Goal: Task Accomplishment & Management: Use online tool/utility

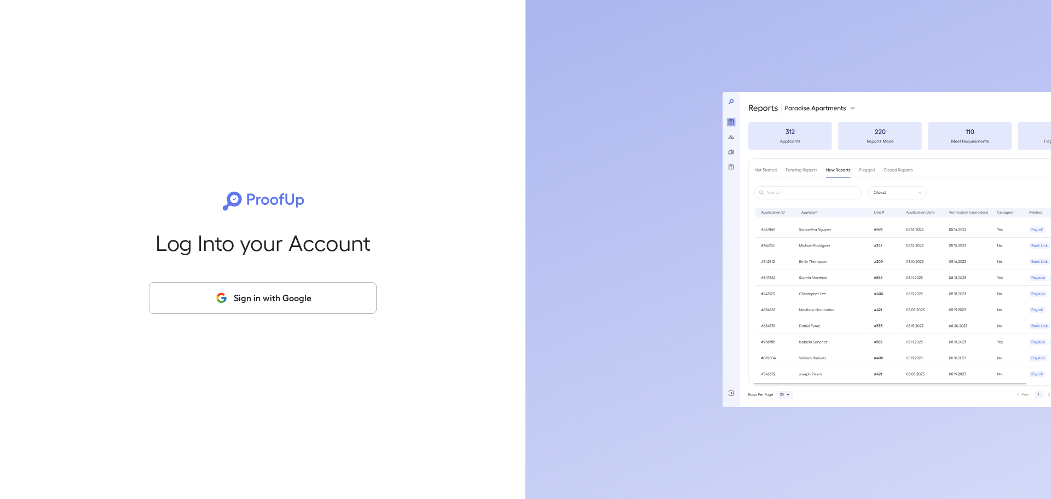
click at [253, 299] on button "Sign in with Google" at bounding box center [263, 298] width 228 height 32
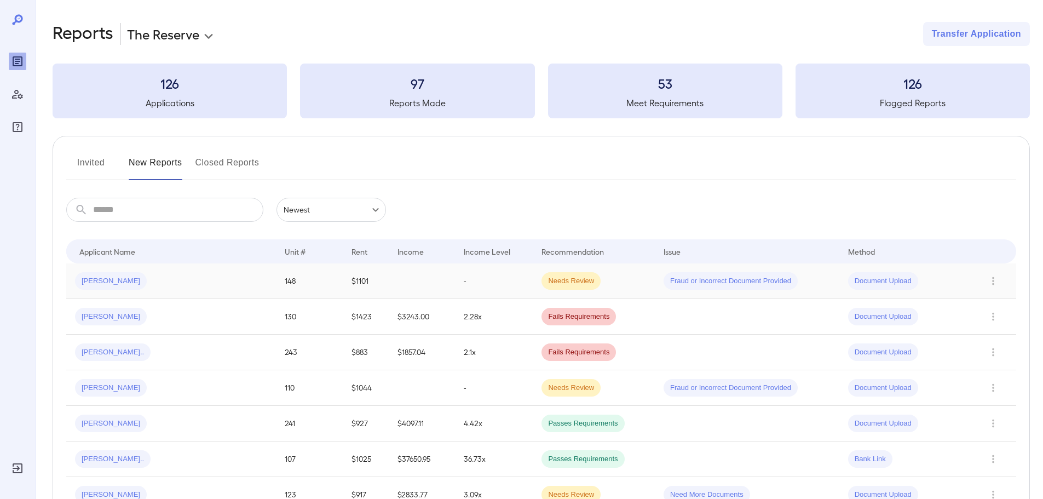
click at [187, 269] on td "[PERSON_NAME]" at bounding box center [171, 281] width 210 height 36
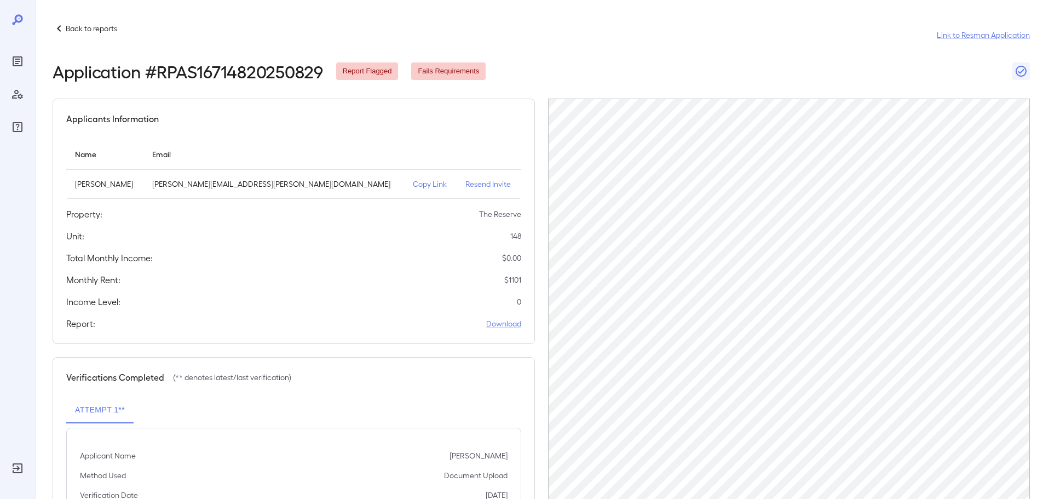
click at [74, 30] on p "Back to reports" at bounding box center [91, 28] width 51 height 11
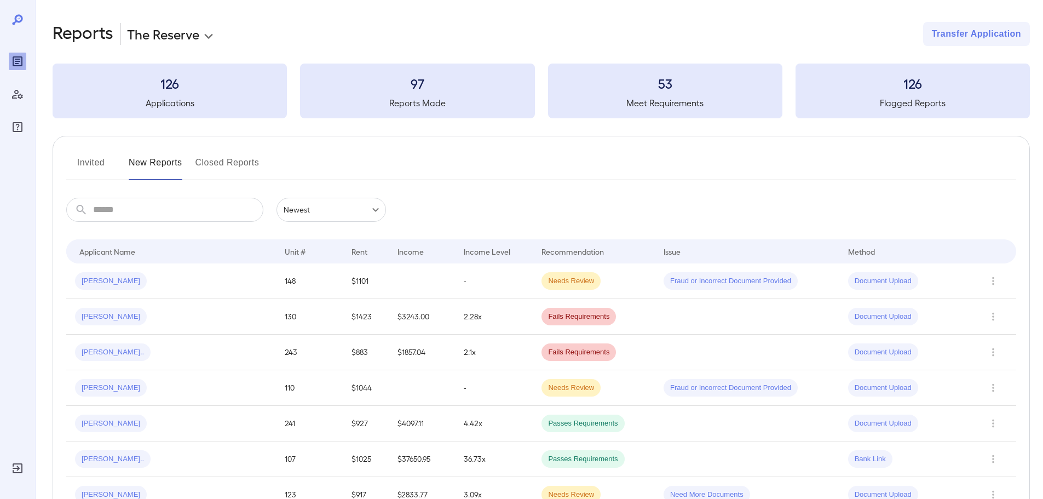
click at [90, 163] on button "Invited" at bounding box center [90, 167] width 49 height 26
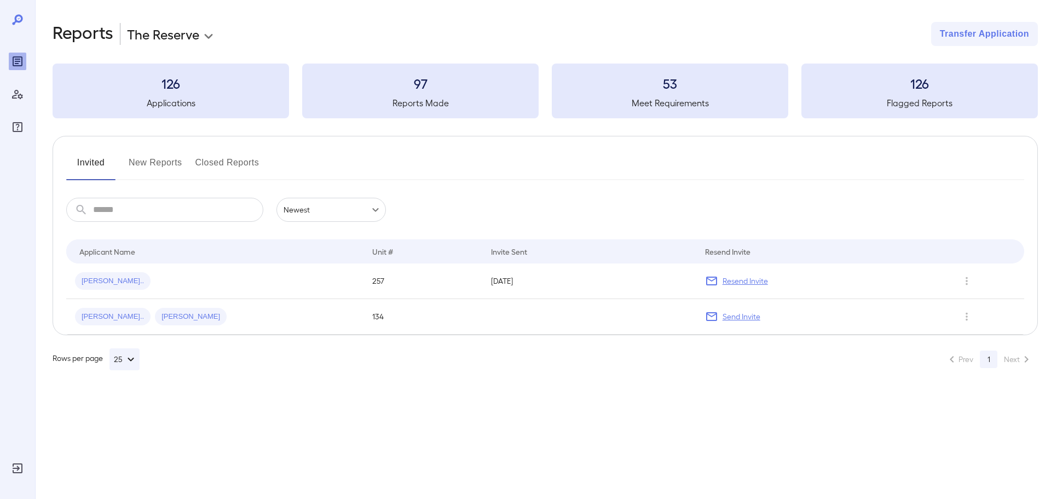
click at [151, 169] on button "New Reports" at bounding box center [156, 167] width 54 height 26
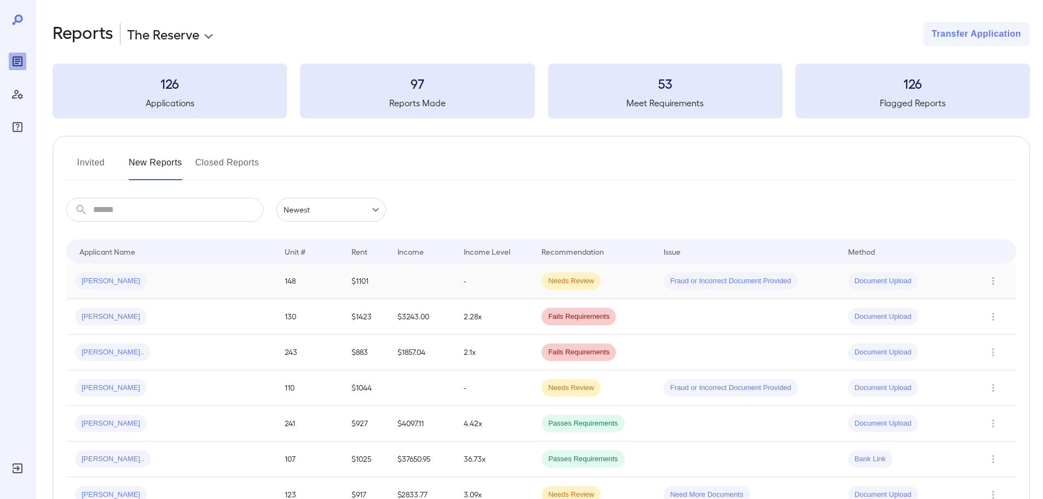
click at [143, 280] on div "[PERSON_NAME]" at bounding box center [171, 281] width 192 height 18
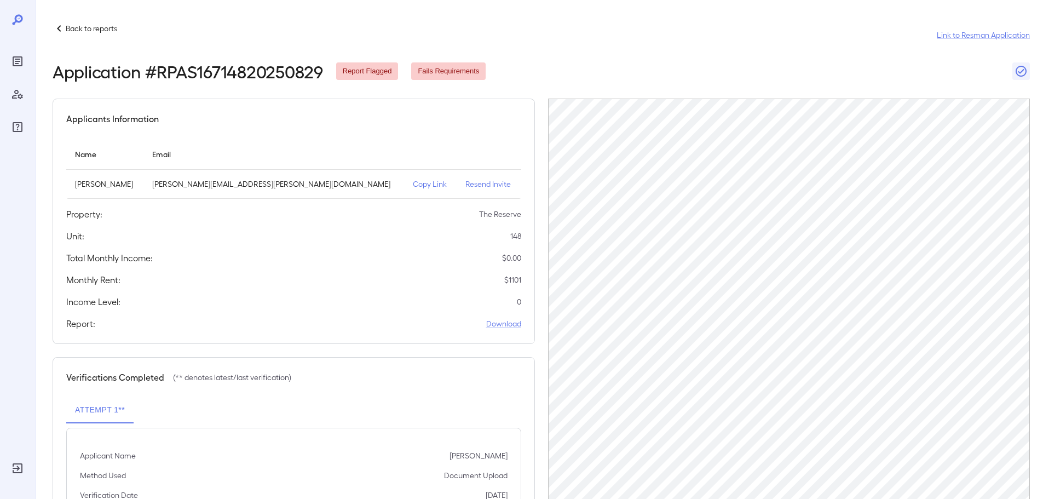
click at [413, 181] on p "Copy Link" at bounding box center [430, 183] width 35 height 11
